Goal: Task Accomplishment & Management: Use online tool/utility

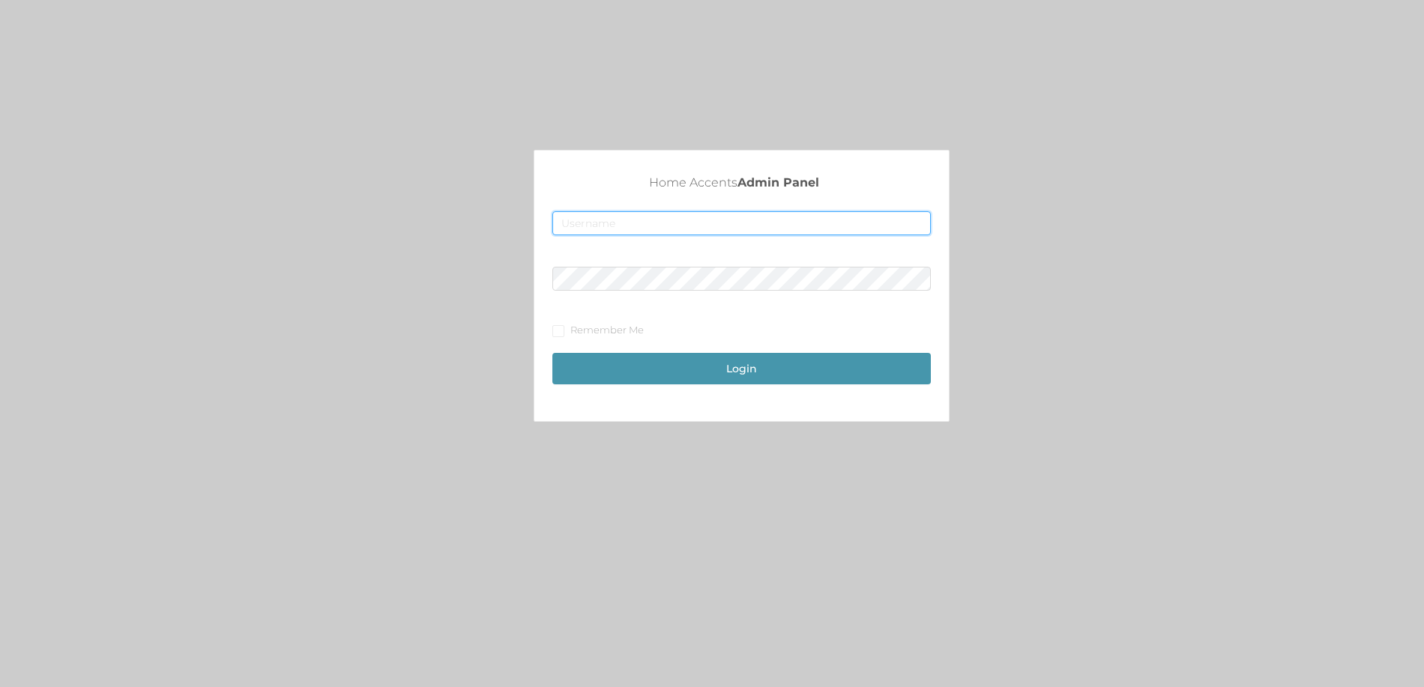
click at [640, 231] on input "text" at bounding box center [741, 223] width 378 height 24
type input "[EMAIL_ADDRESS][DOMAIN_NAME]"
click at [552, 353] on button "Login" at bounding box center [741, 368] width 378 height 31
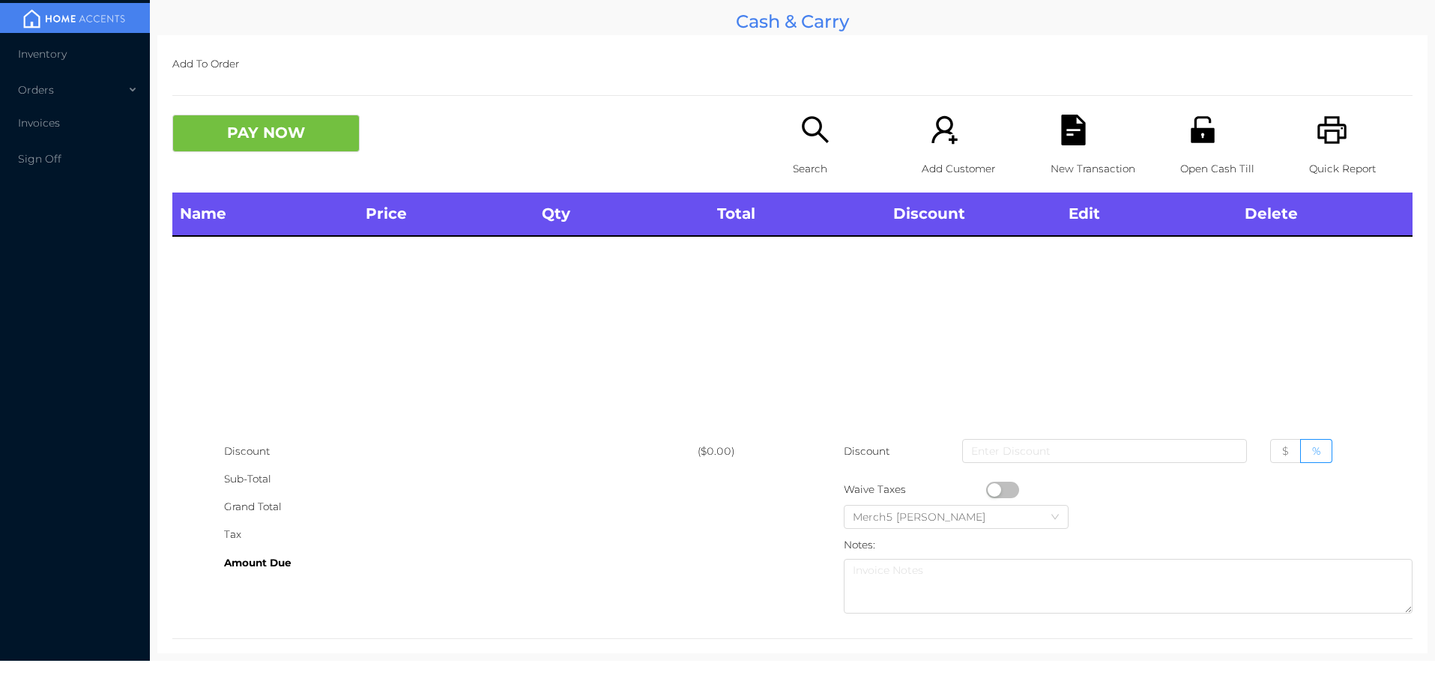
click at [833, 130] on div "Search" at bounding box center [844, 154] width 103 height 78
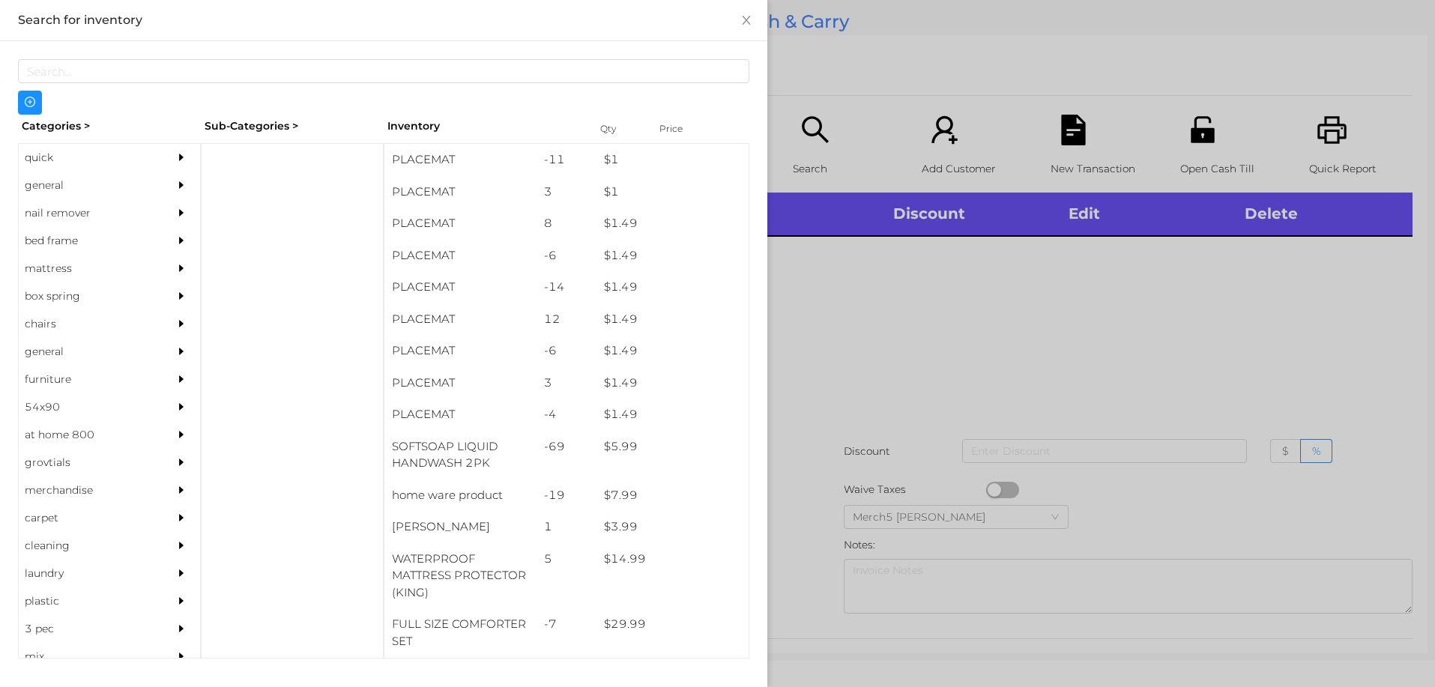
click at [106, 190] on div "general" at bounding box center [87, 186] width 136 height 28
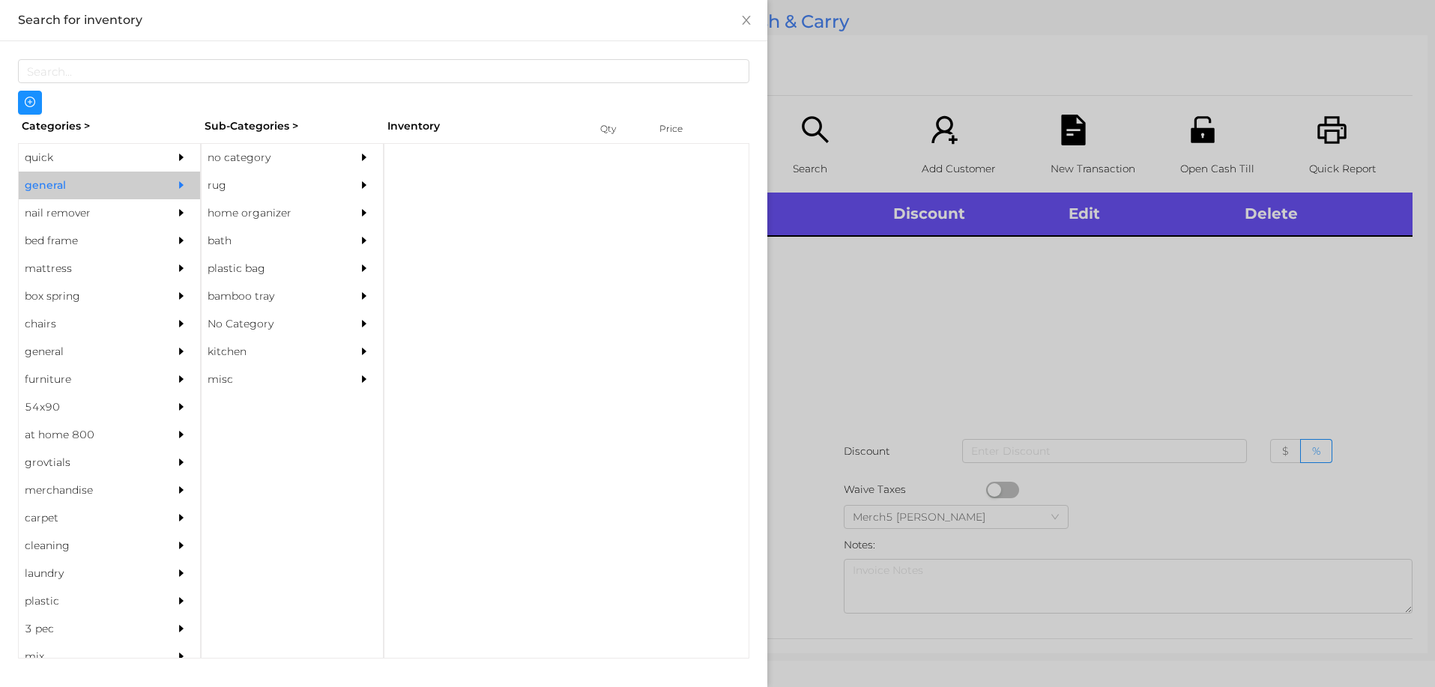
click at [259, 173] on div "rug" at bounding box center [270, 186] width 136 height 28
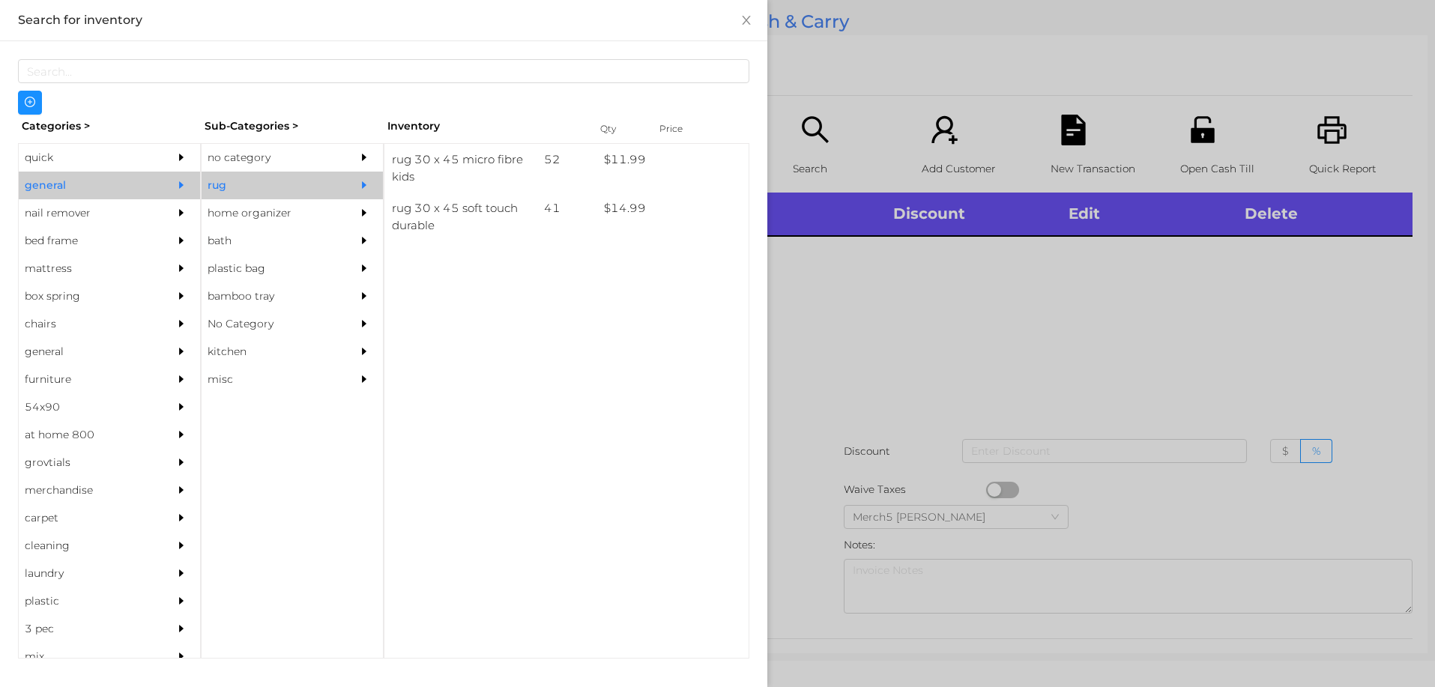
click at [335, 145] on div "no category" at bounding box center [270, 158] width 136 height 28
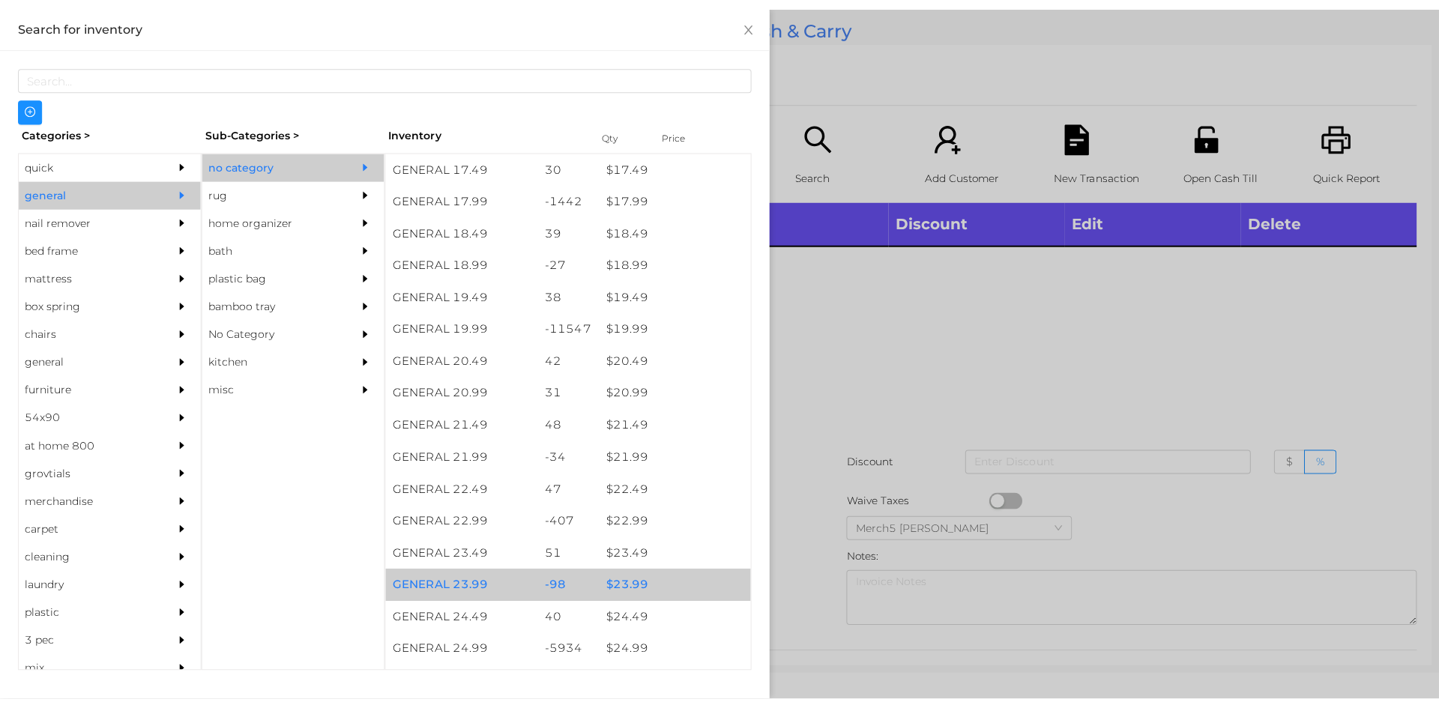
scroll to position [1649, 0]
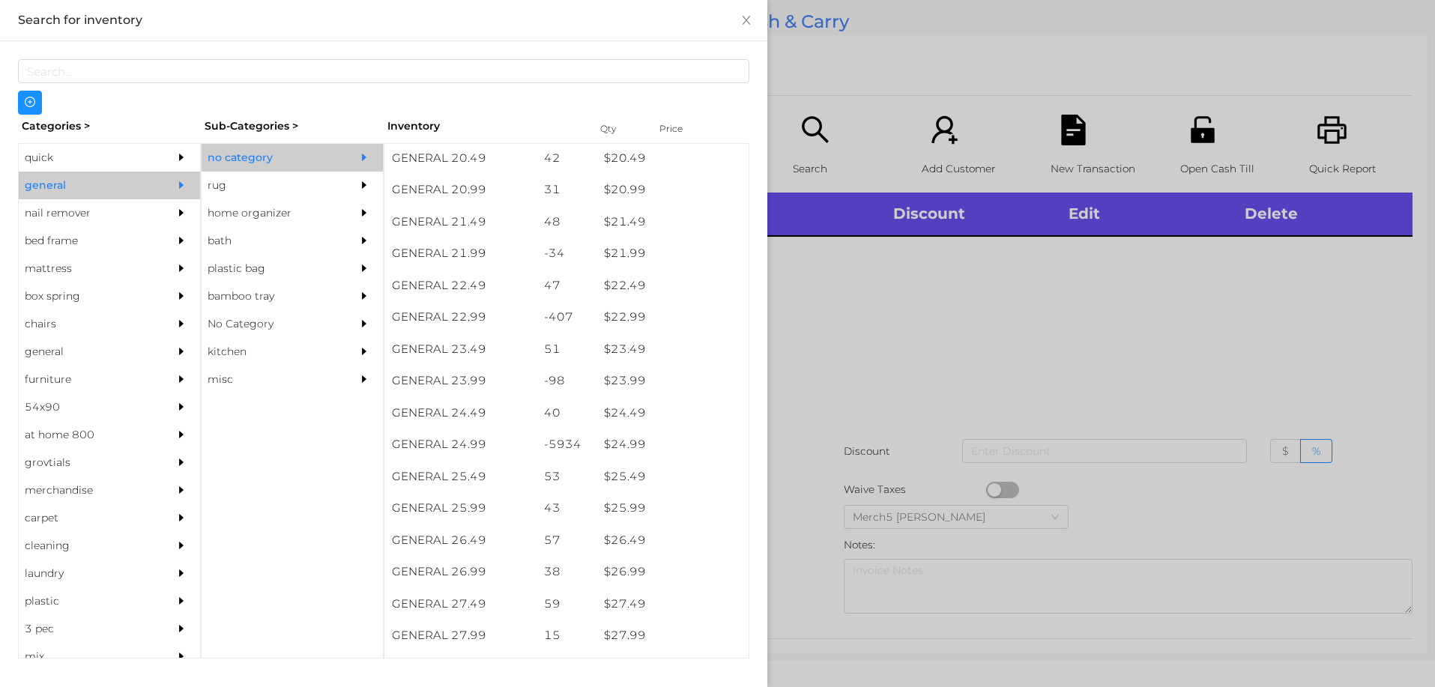
click at [1299, 359] on div at bounding box center [717, 343] width 1435 height 687
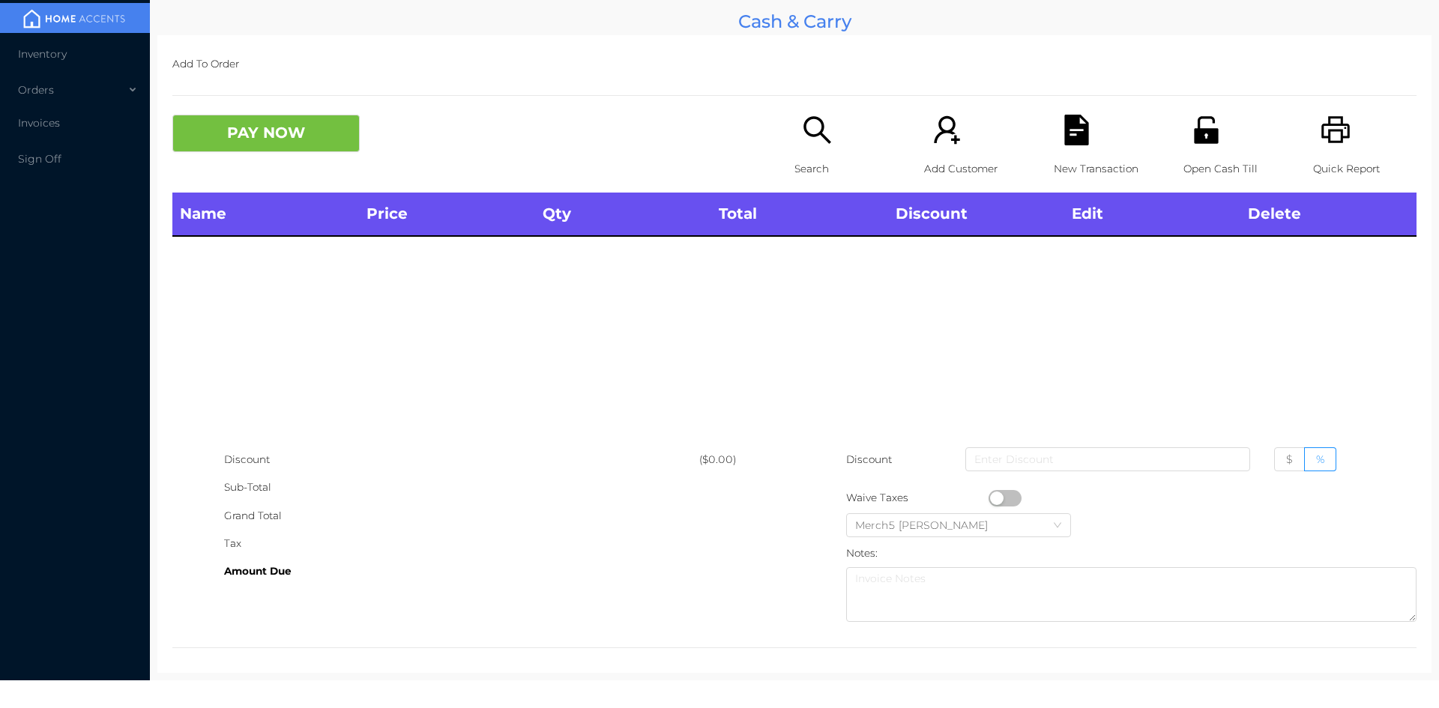
click at [820, 127] on icon "icon: search" at bounding box center [817, 130] width 31 height 31
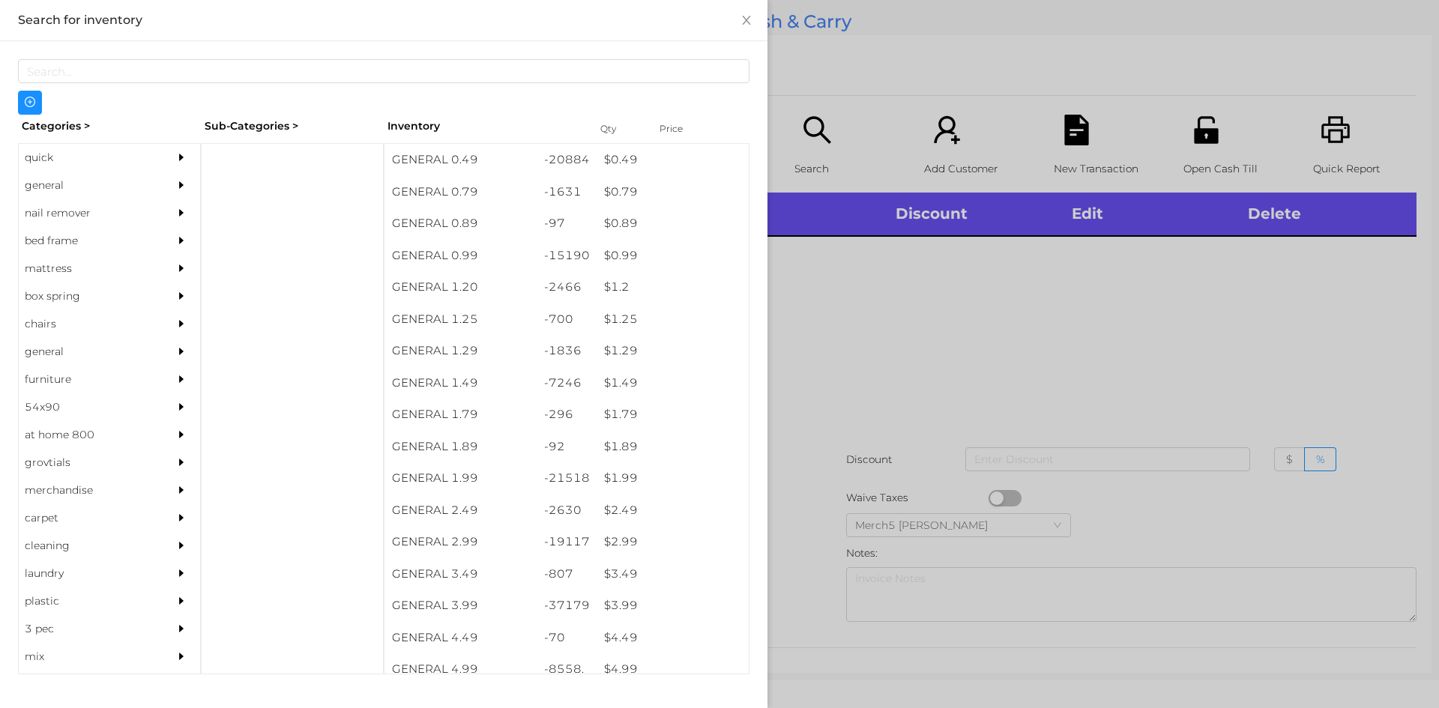
click at [149, 163] on div "quick" at bounding box center [109, 158] width 181 height 28
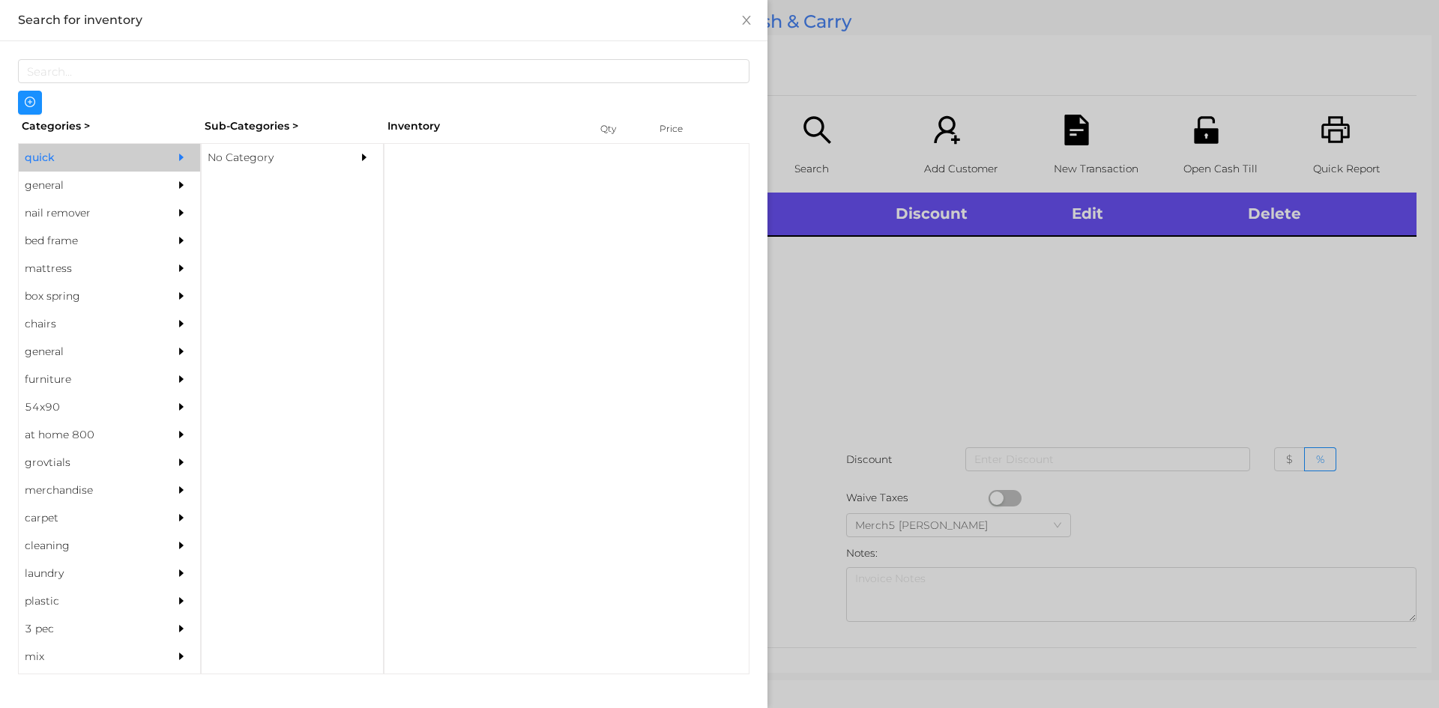
click at [170, 191] on div at bounding box center [185, 186] width 30 height 28
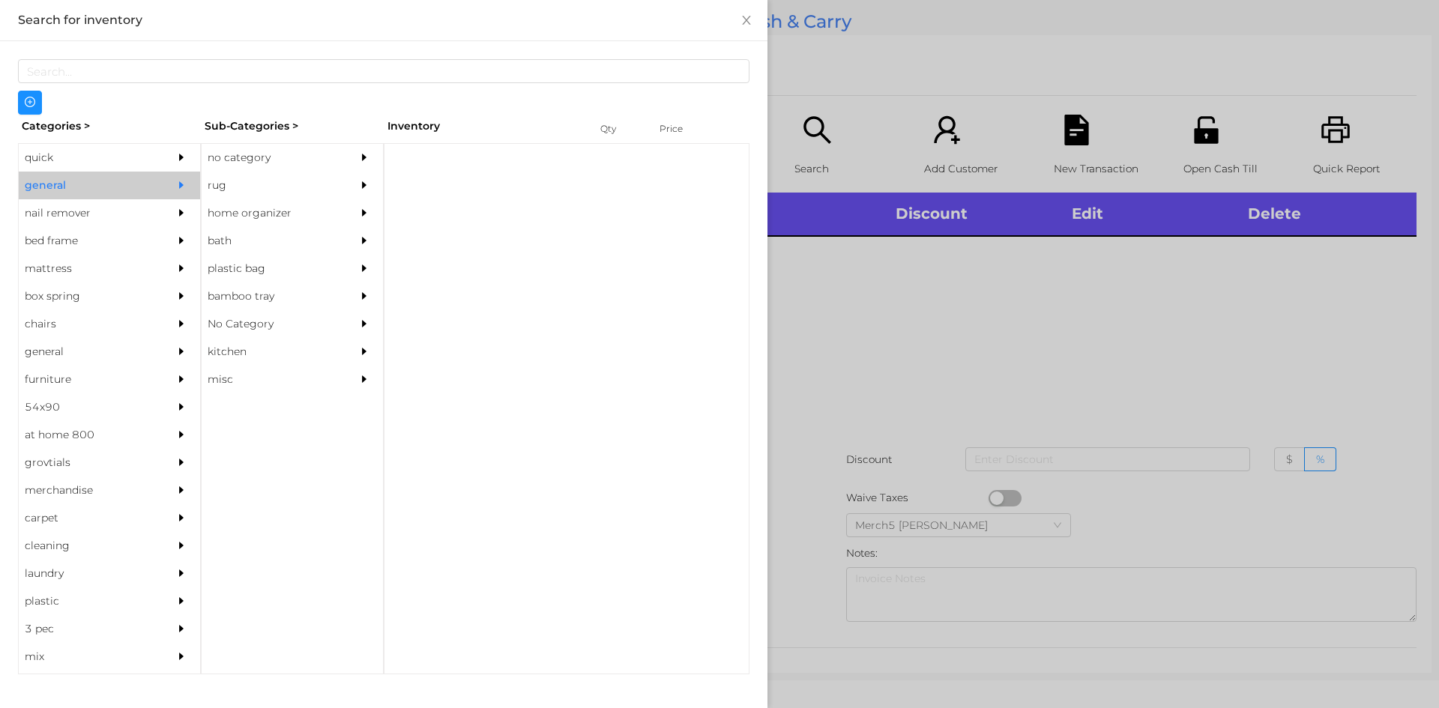
click at [298, 152] on div "no category" at bounding box center [270, 158] width 136 height 28
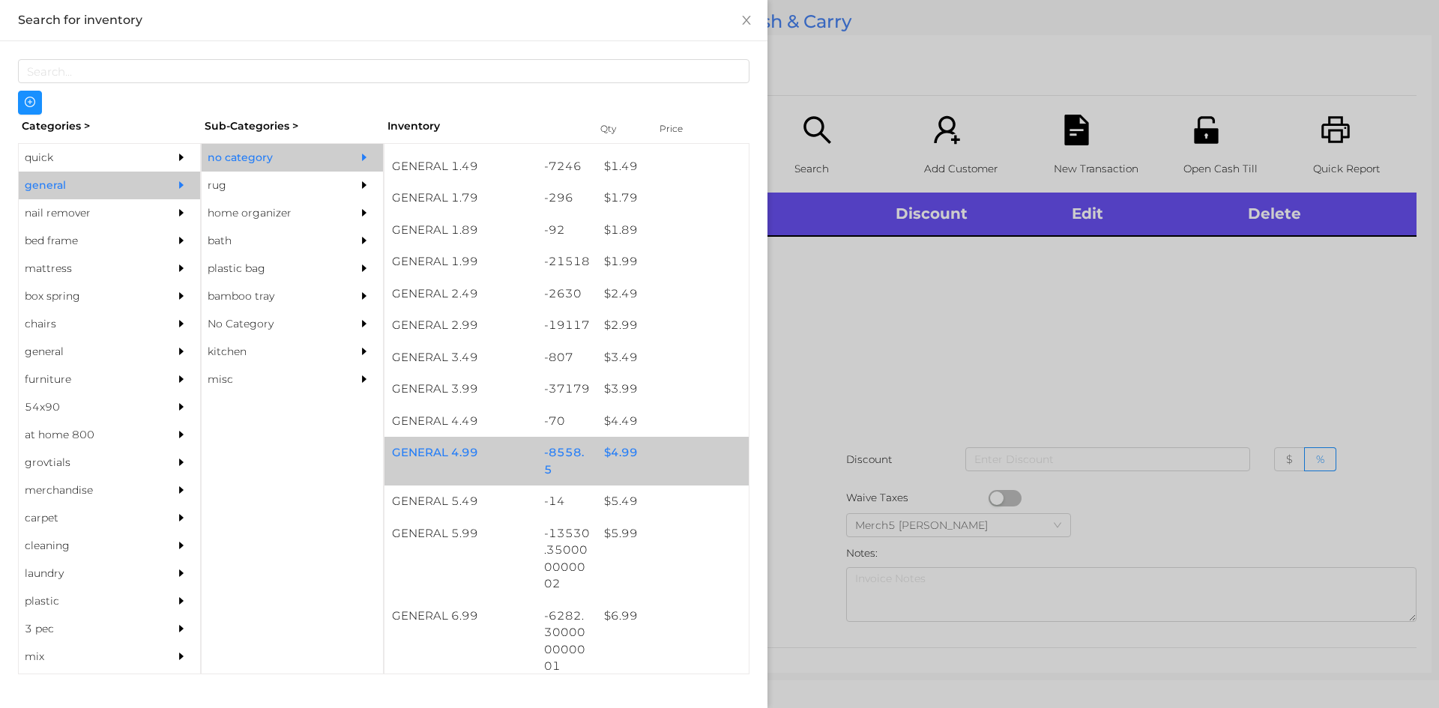
scroll to position [375, 0]
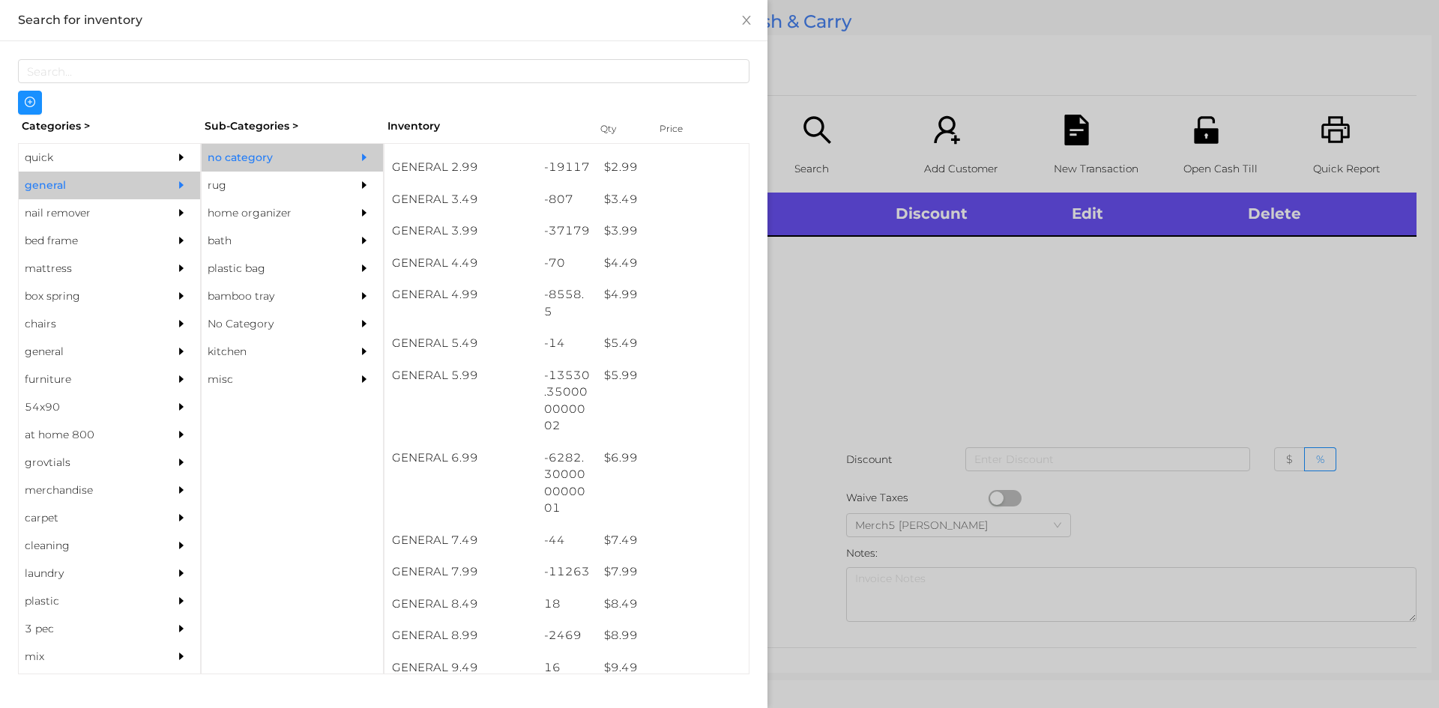
click at [861, 318] on div at bounding box center [719, 354] width 1439 height 708
